Goal: Task Accomplishment & Management: Use online tool/utility

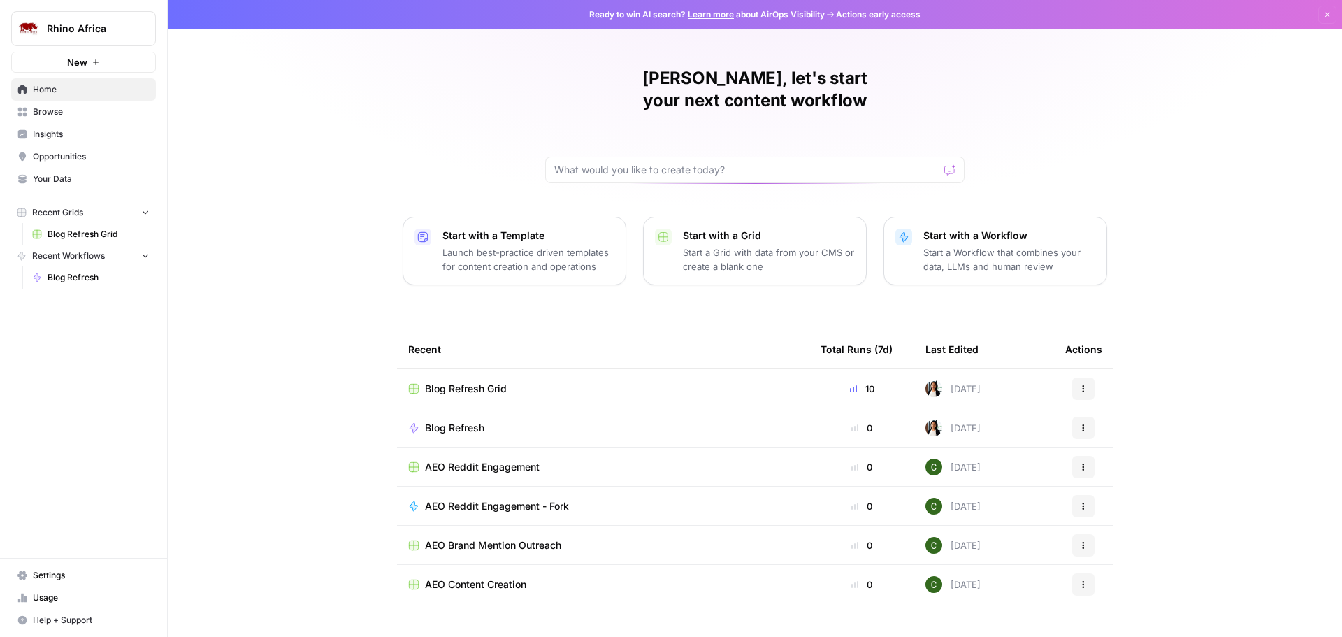
click at [452, 382] on span "Blog Refresh Grid" at bounding box center [466, 389] width 82 height 14
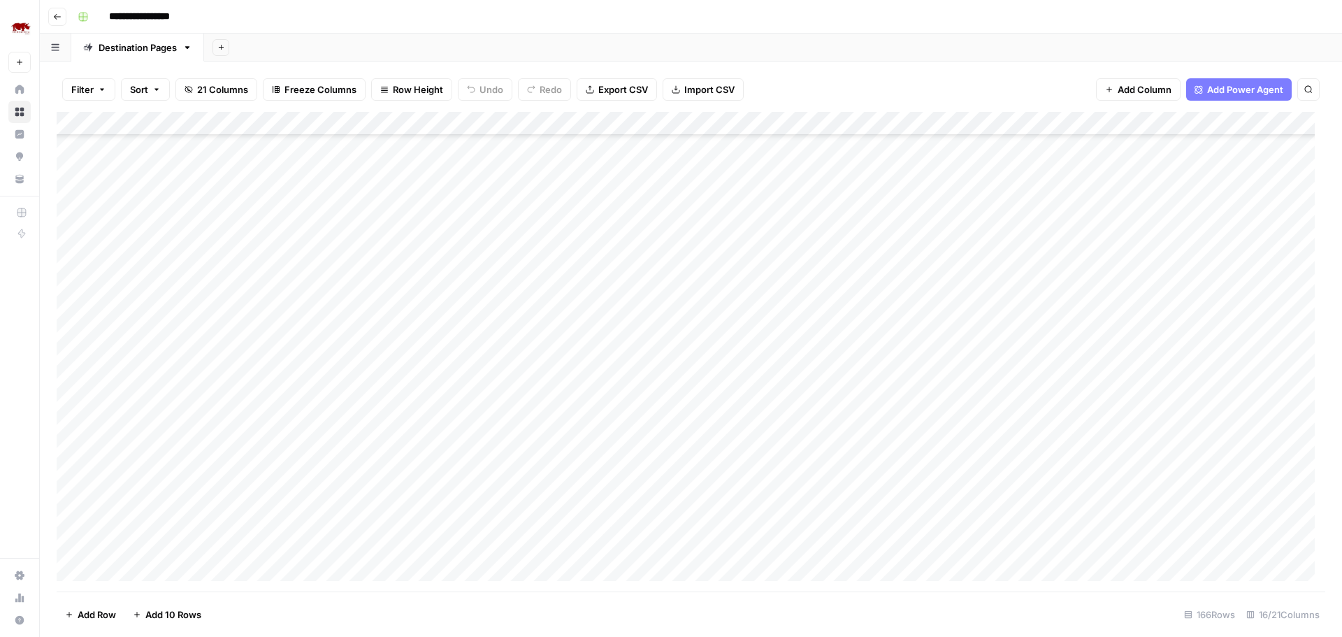
scroll to position [3522, 0]
drag, startPoint x: 363, startPoint y: 122, endPoint x: 456, endPoint y: 131, distance: 92.7
click at [456, 131] on div "Add Column" at bounding box center [691, 352] width 1269 height 480
drag, startPoint x: 456, startPoint y: 131, endPoint x: 586, endPoint y: 137, distance: 130.9
click at [586, 137] on div "Add Column" at bounding box center [691, 352] width 1269 height 480
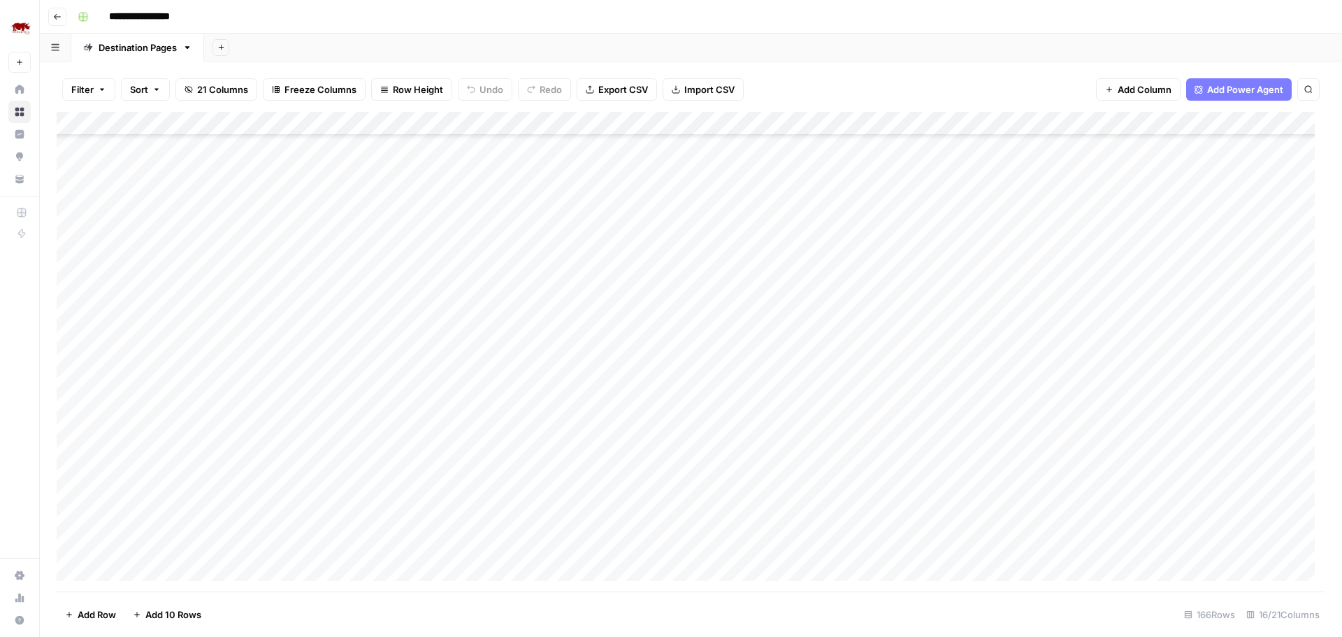
scroll to position [0, 0]
drag, startPoint x: 587, startPoint y: 124, endPoint x: 468, endPoint y: 136, distance: 119.4
click at [468, 136] on div "Add Column" at bounding box center [691, 352] width 1269 height 480
click at [819, 150] on div "Add Column" at bounding box center [691, 352] width 1269 height 480
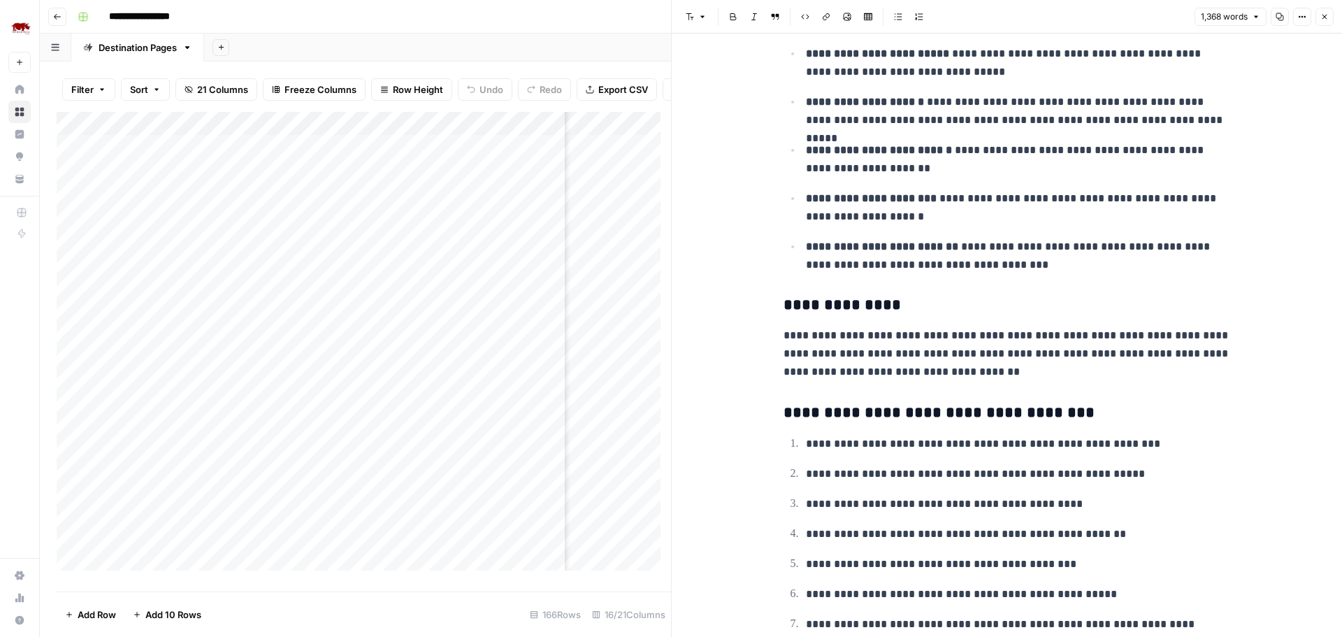
scroll to position [140, 0]
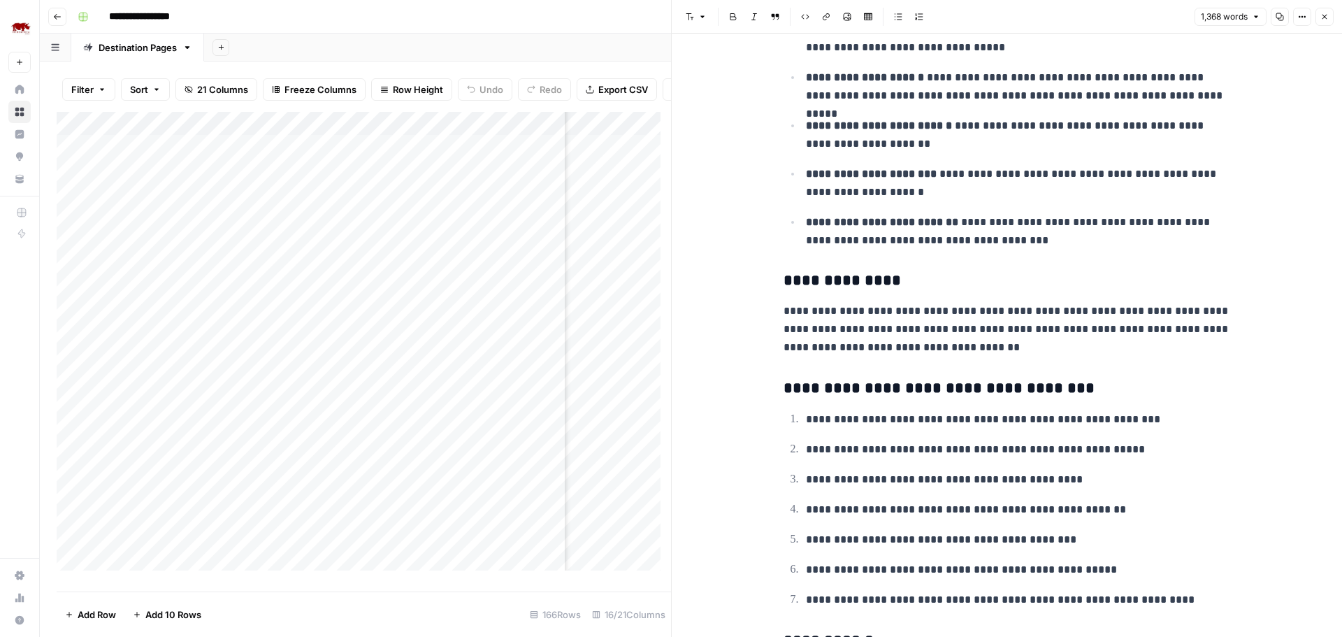
click at [1322, 22] on button "Close" at bounding box center [1325, 17] width 18 height 18
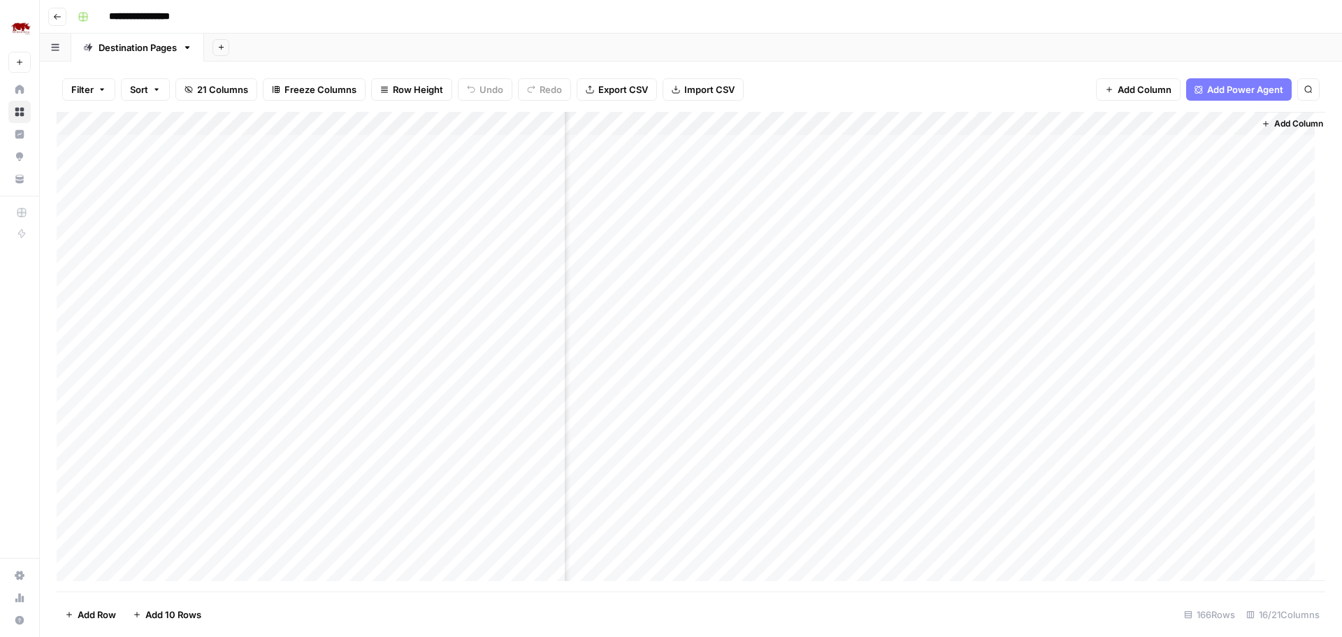
scroll to position [0, 1167]
click at [1144, 147] on div "Add Column" at bounding box center [691, 352] width 1269 height 480
click at [1221, 148] on div "Add Column" at bounding box center [691, 352] width 1269 height 480
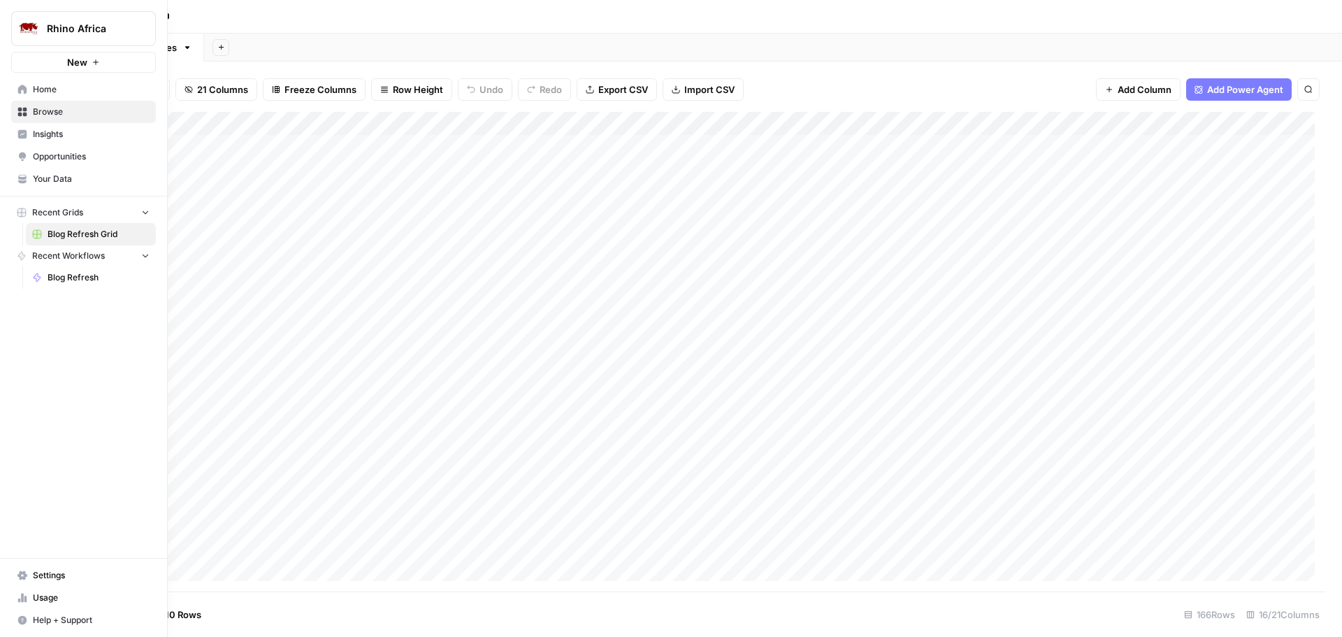
click at [62, 282] on span "Blog Refresh" at bounding box center [99, 277] width 102 height 13
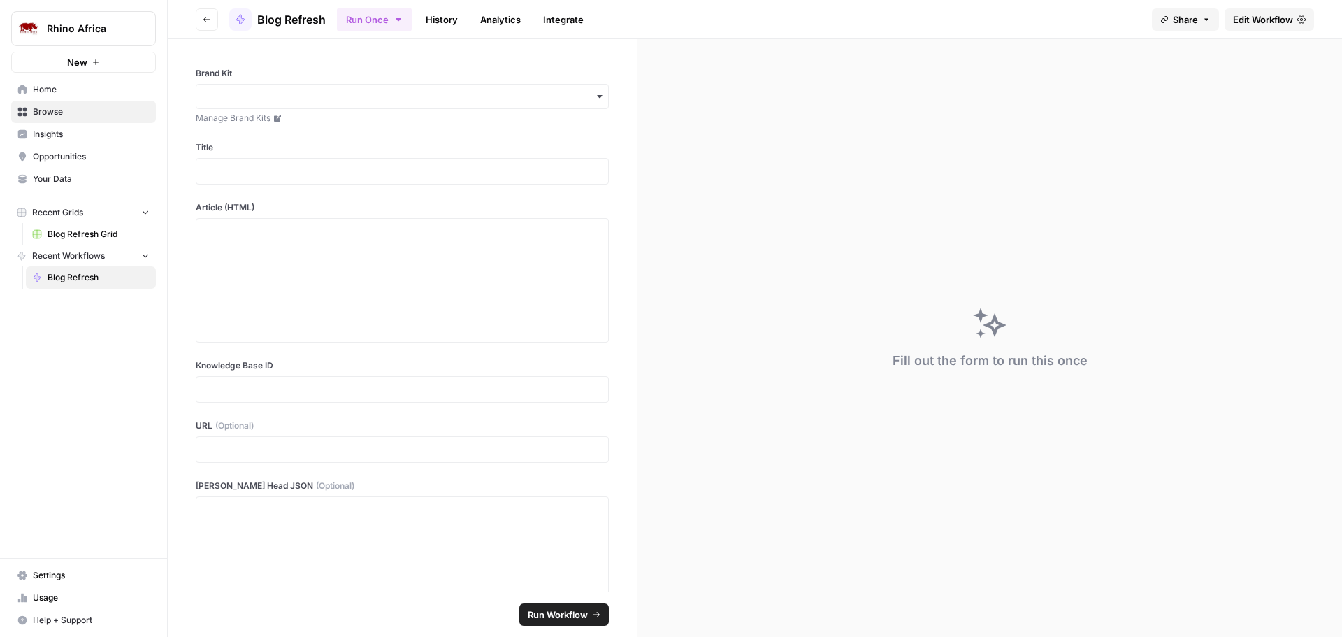
click at [1250, 17] on span "Edit Workflow" at bounding box center [1263, 20] width 60 height 14
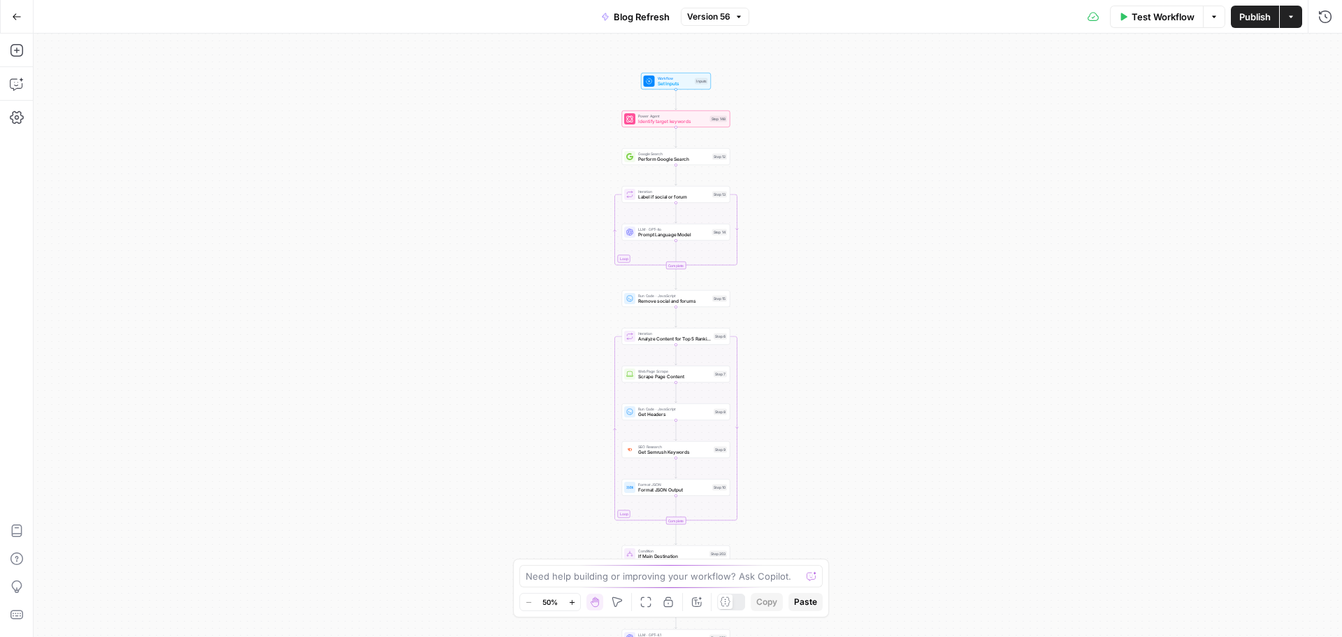
drag, startPoint x: 884, startPoint y: 153, endPoint x: 872, endPoint y: 645, distance: 491.6
click at [872, 636] on html "Rhino Africa New Home Browse Insights Opportunities Your Data Recent Grids Blog…" at bounding box center [671, 318] width 1342 height 637
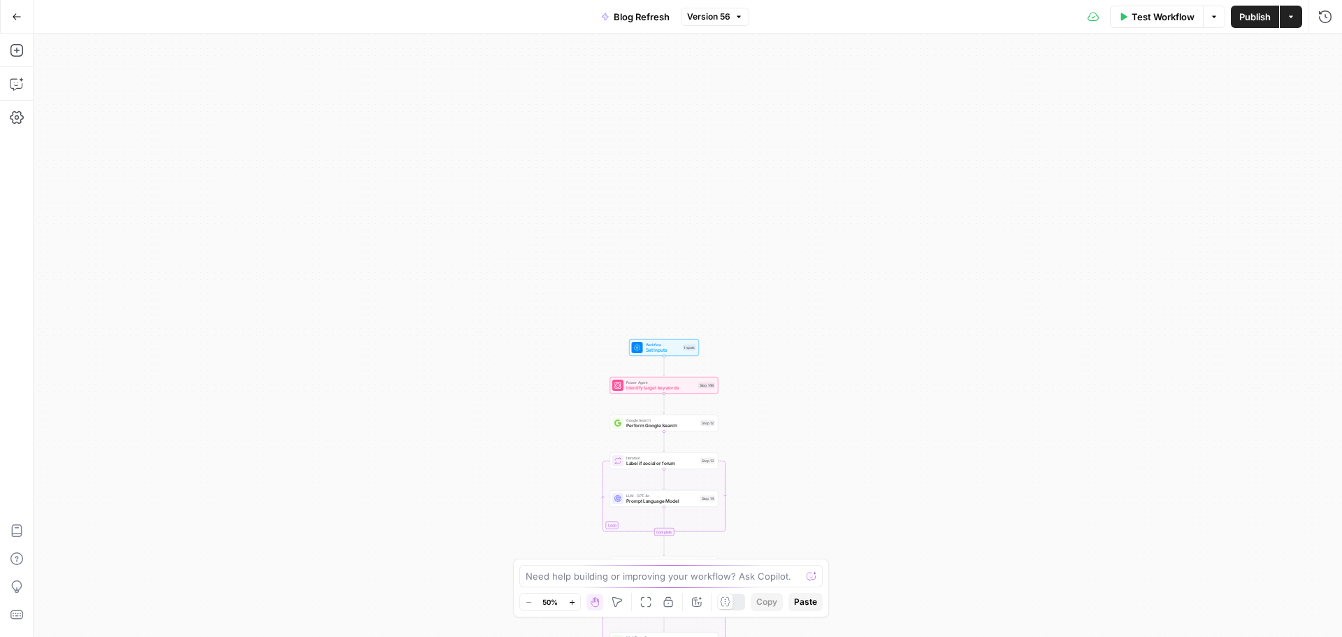
drag, startPoint x: 954, startPoint y: 452, endPoint x: 944, endPoint y: 449, distance: 11.1
click at [949, 467] on div "true false true false true false true false Workflow Set Inputs Inputs Power Ag…" at bounding box center [688, 335] width 1309 height 603
click at [642, 360] on span "Workflow" at bounding box center [658, 360] width 35 height 6
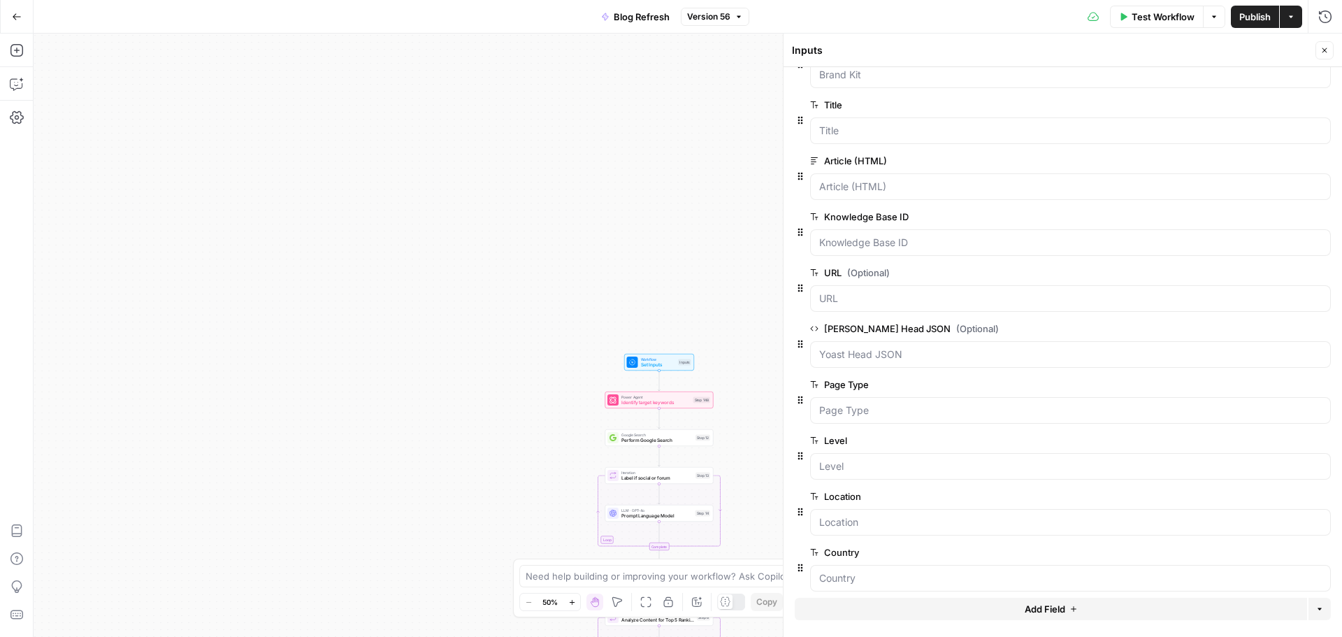
scroll to position [51, 0]
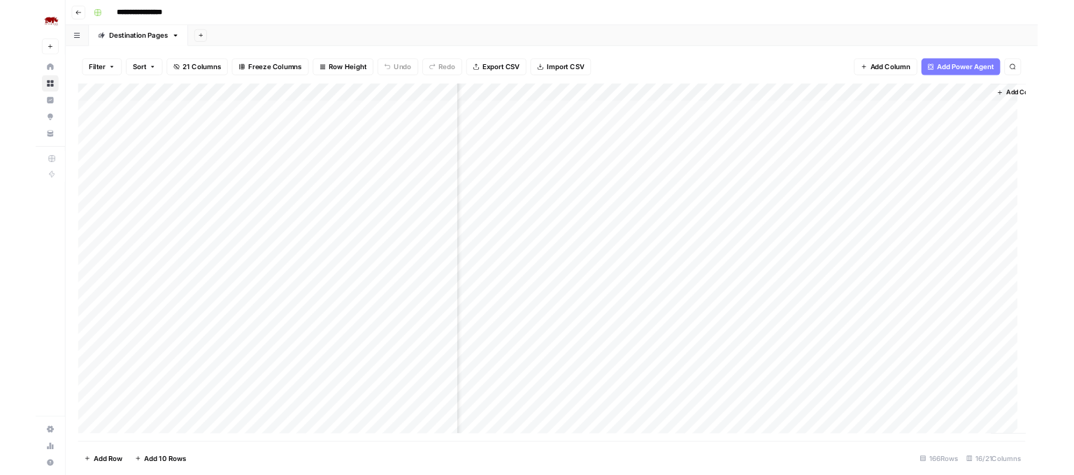
scroll to position [0, 1167]
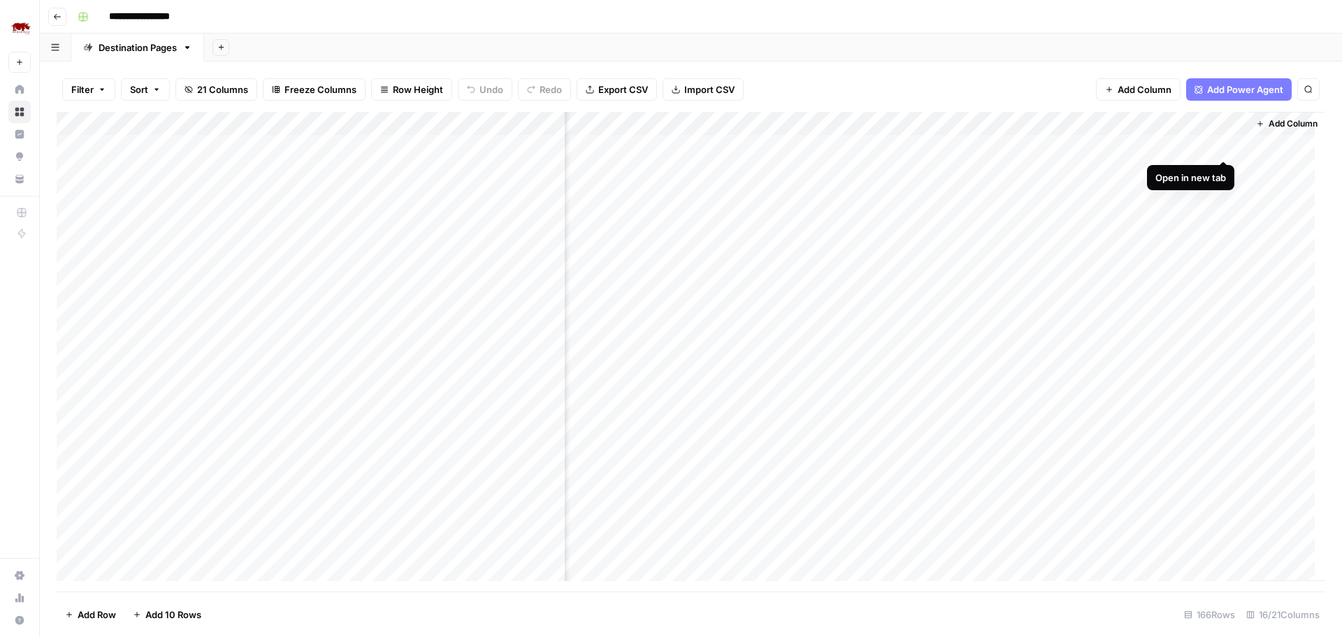
click at [1222, 150] on div "Add Column" at bounding box center [691, 352] width 1269 height 480
click at [1221, 146] on div "Add Column" at bounding box center [691, 352] width 1269 height 480
click at [1220, 171] on div "Add Column" at bounding box center [691, 352] width 1269 height 480
click at [1223, 194] on div "Add Column" at bounding box center [691, 352] width 1269 height 480
click at [1222, 218] on div "Add Column" at bounding box center [691, 352] width 1269 height 480
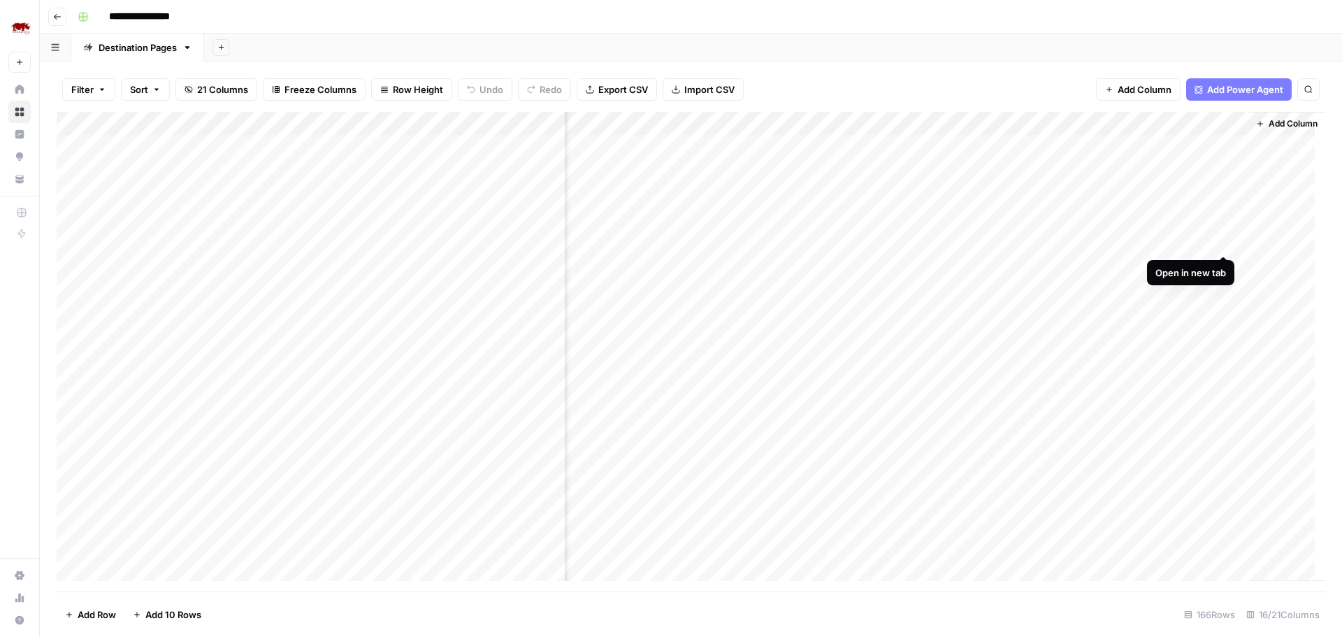
click at [1221, 238] on div "Add Column" at bounding box center [691, 352] width 1269 height 480
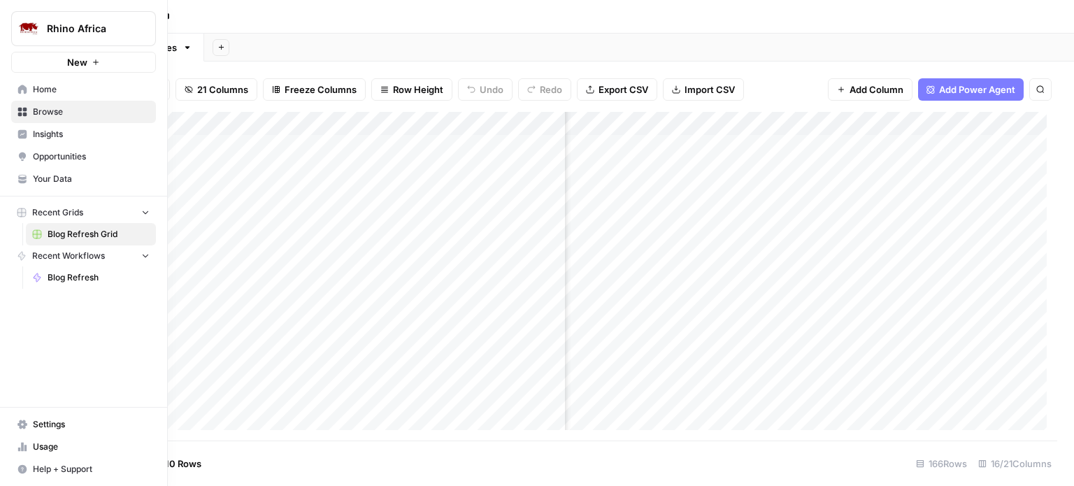
click at [28, 138] on link "Insights" at bounding box center [83, 134] width 145 height 22
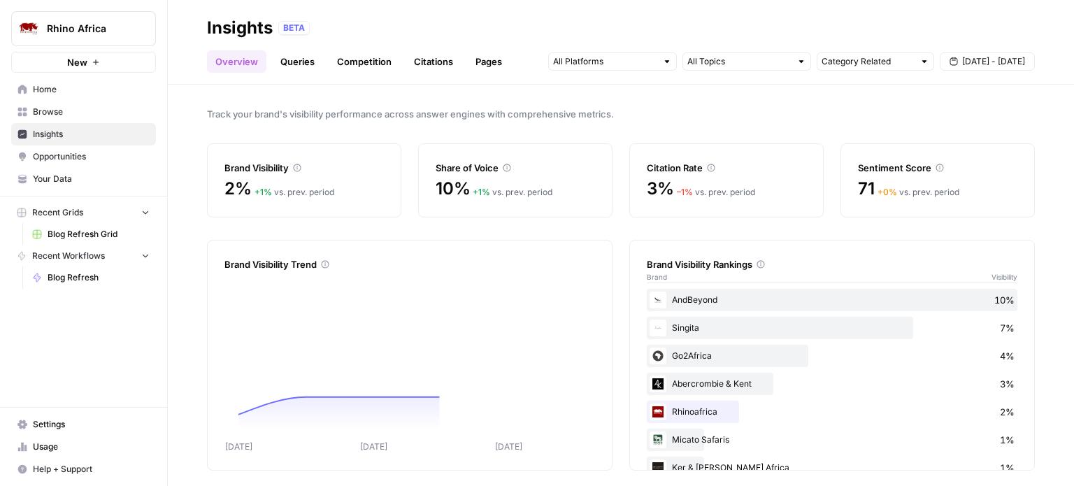
click at [341, 60] on link "Competition" at bounding box center [364, 61] width 71 height 22
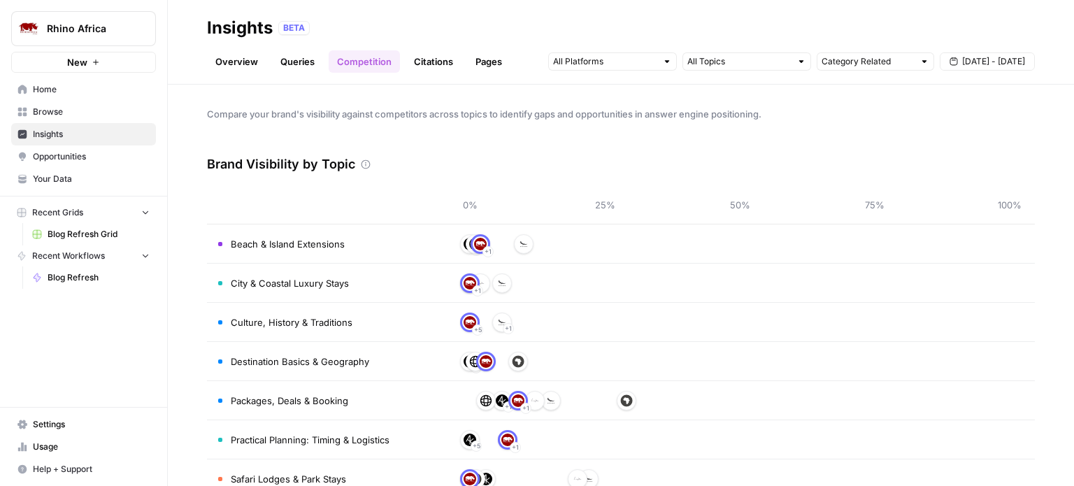
click at [287, 61] on link "Queries" at bounding box center [297, 61] width 51 height 22
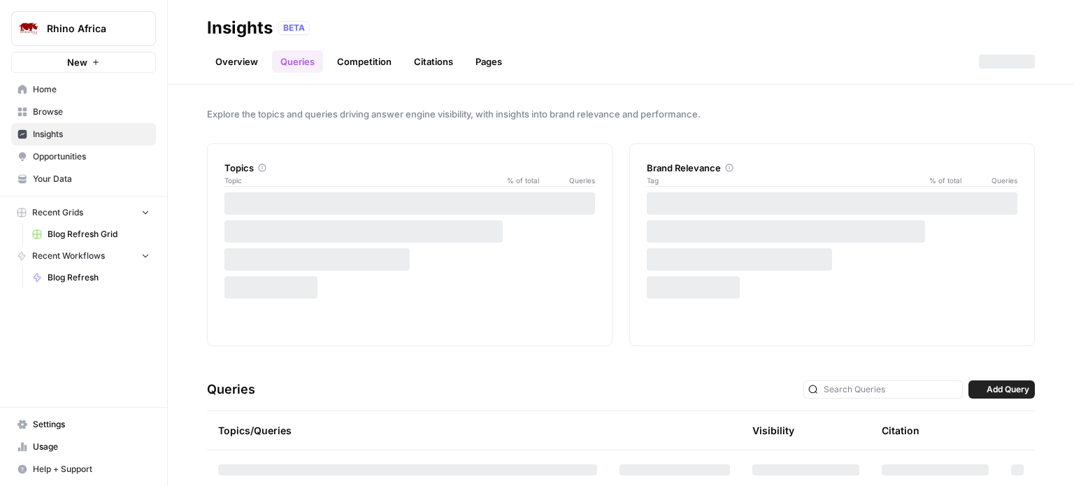
click at [243, 62] on link "Overview" at bounding box center [236, 61] width 59 height 22
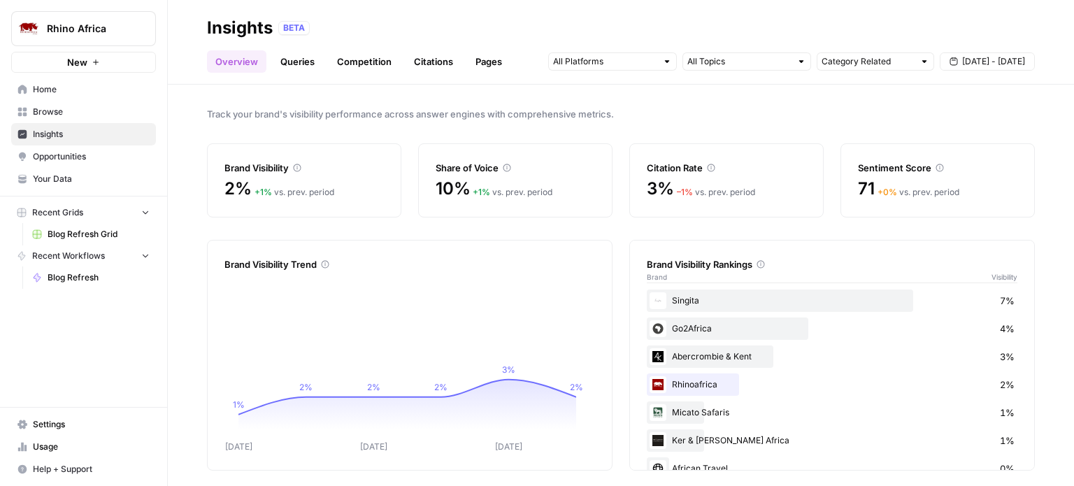
scroll to position [53, 0]
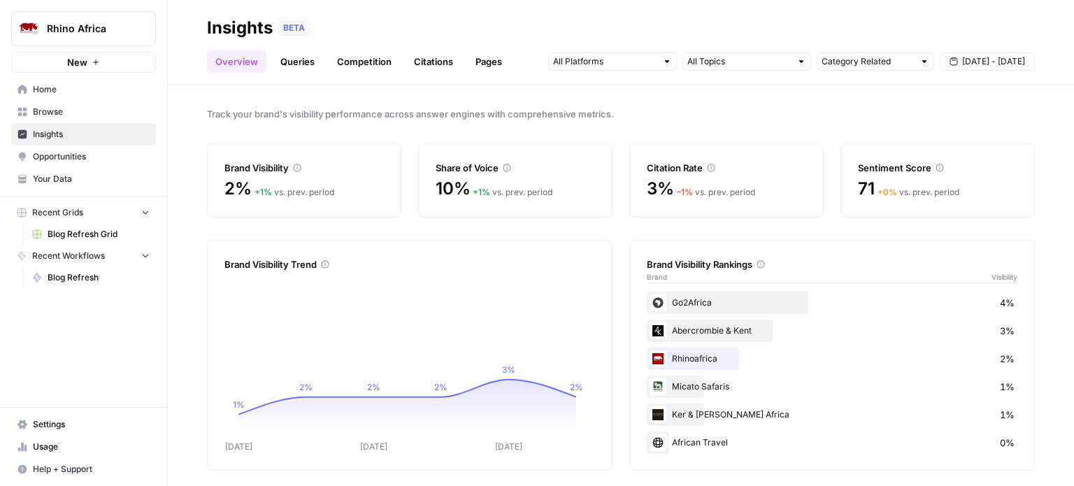
click at [691, 389] on div "Micato Safaris 1%" at bounding box center [832, 386] width 370 height 22
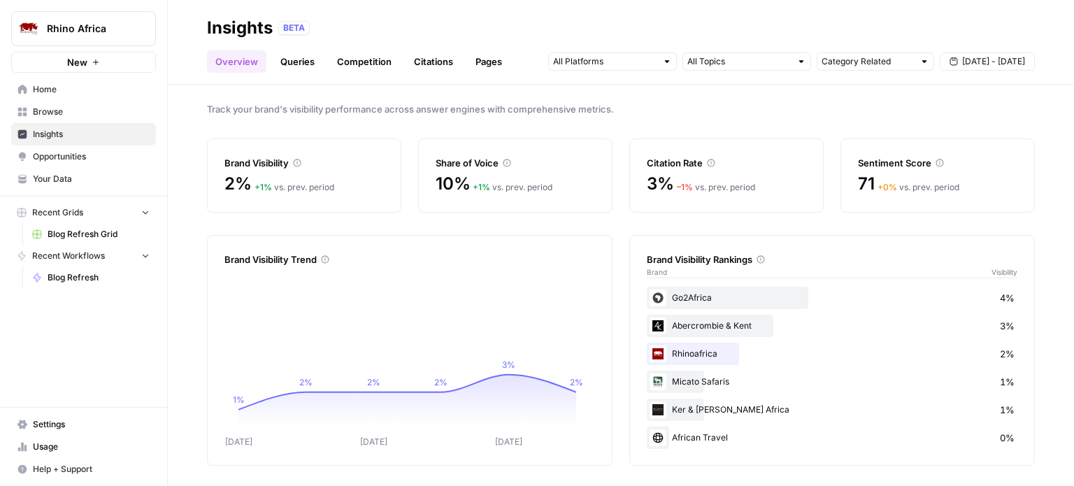
scroll to position [6, 0]
